Goal: Task Accomplishment & Management: Use online tool/utility

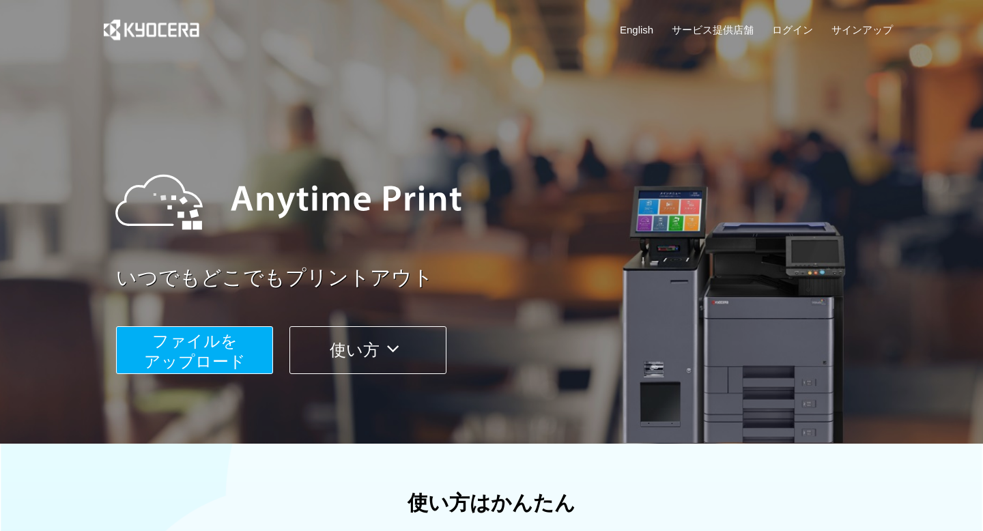
click at [203, 358] on span "ファイルを ​​アップロード" at bounding box center [195, 351] width 102 height 39
click at [217, 347] on span "ファイルを ​​アップロード" at bounding box center [195, 351] width 102 height 39
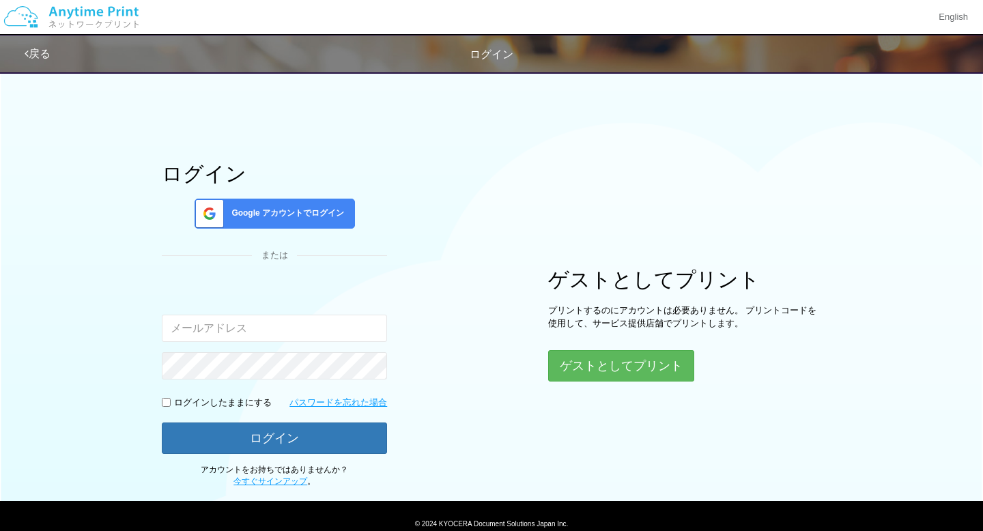
click at [296, 345] on div "入力されたメールアドレスまたはパスワードが正しくありません。" at bounding box center [274, 331] width 225 height 97
click at [642, 365] on button "ゲストとしてプリント" at bounding box center [620, 366] width 145 height 30
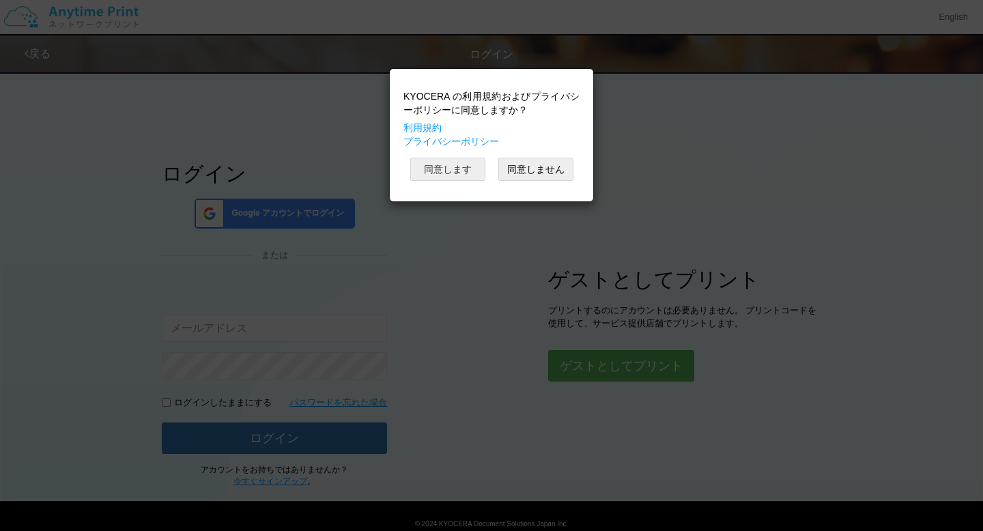
click at [461, 158] on button "同意します" at bounding box center [447, 169] width 75 height 23
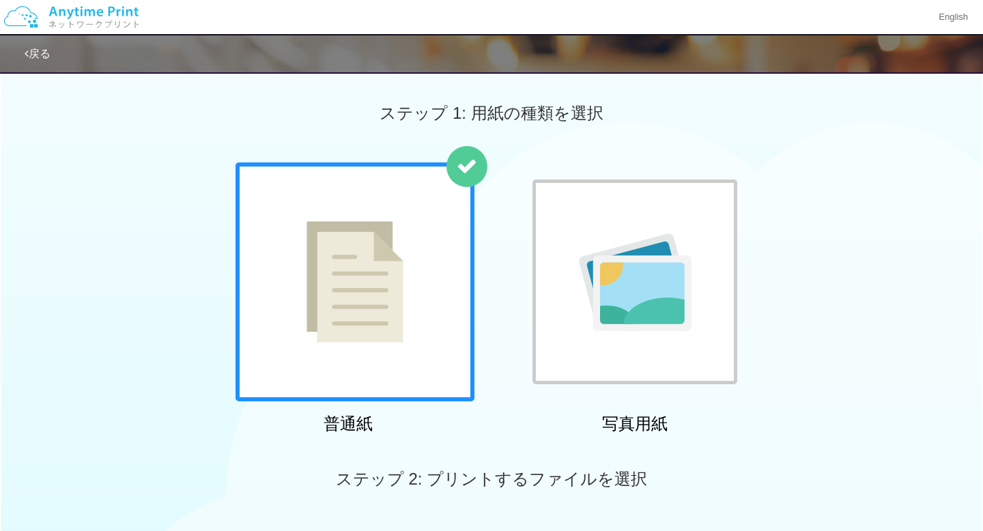
click at [384, 313] on div at bounding box center [355, 281] width 239 height 239
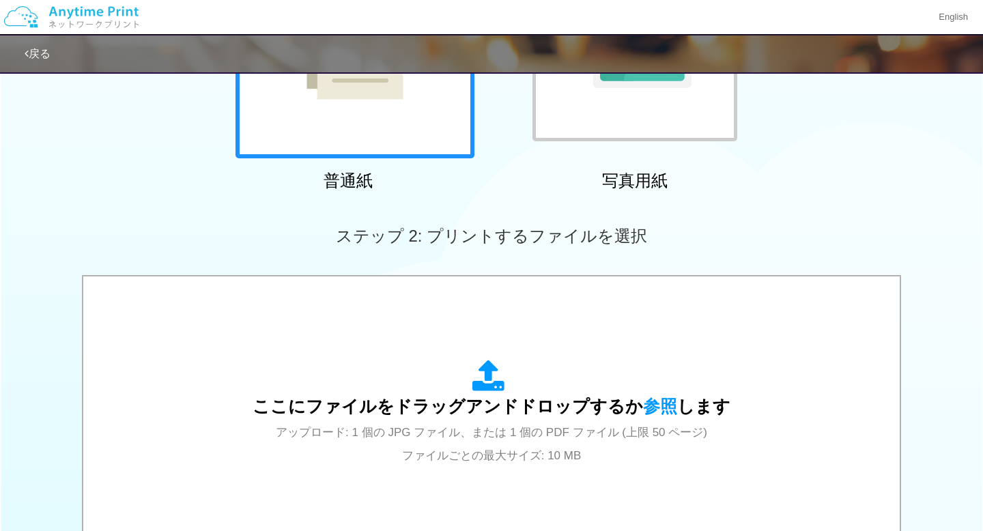
scroll to position [272, 0]
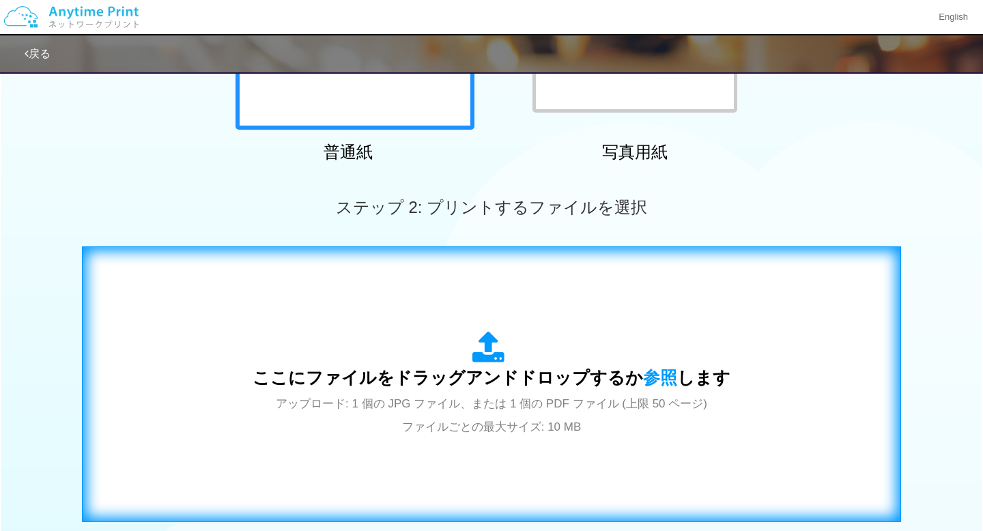
click at [382, 302] on div "ここにファイルをドラッグアンドドロップするか 参照 します アップロード: 1 個の JPG ファイル、または 1 個の PDF ファイル (上限 50 ペー…" at bounding box center [491, 384] width 791 height 247
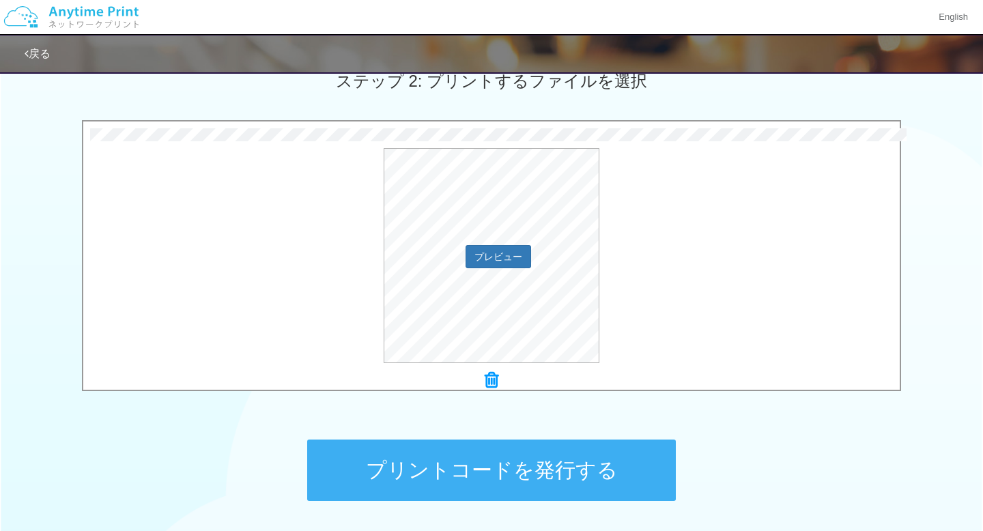
scroll to position [507, 0]
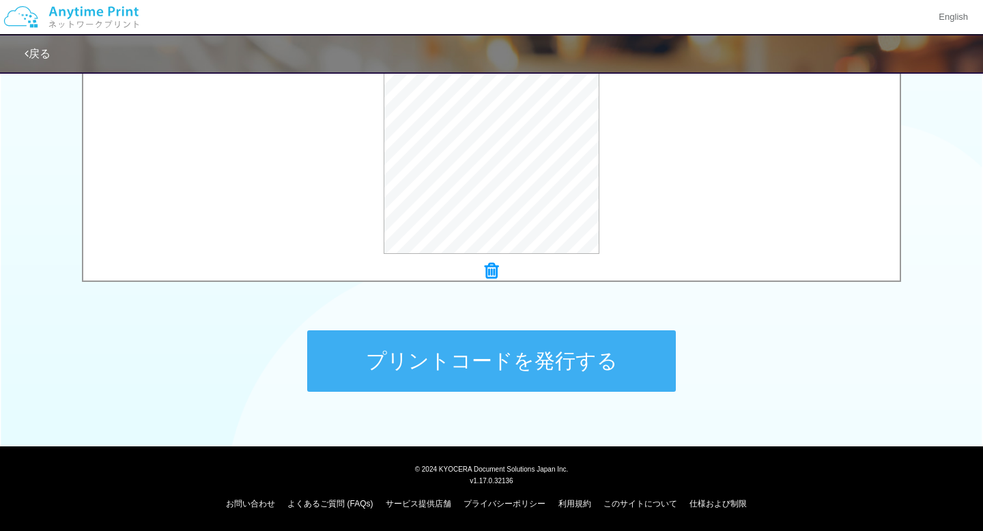
click at [541, 358] on button "プリントコードを発行する" at bounding box center [491, 360] width 369 height 61
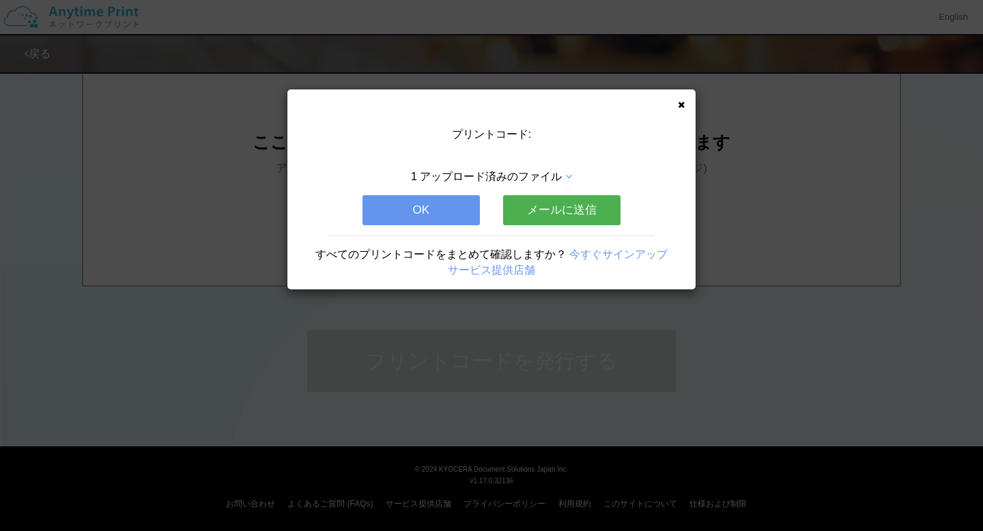
scroll to position [0, 0]
